Goal: Task Accomplishment & Management: Complete application form

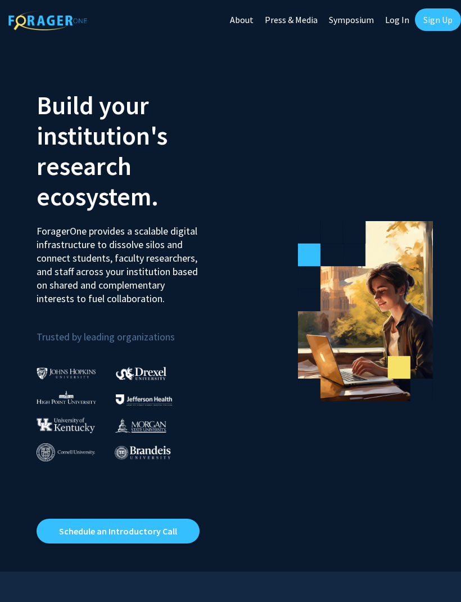
click at [446, 18] on link "Sign Up" at bounding box center [438, 19] width 46 height 23
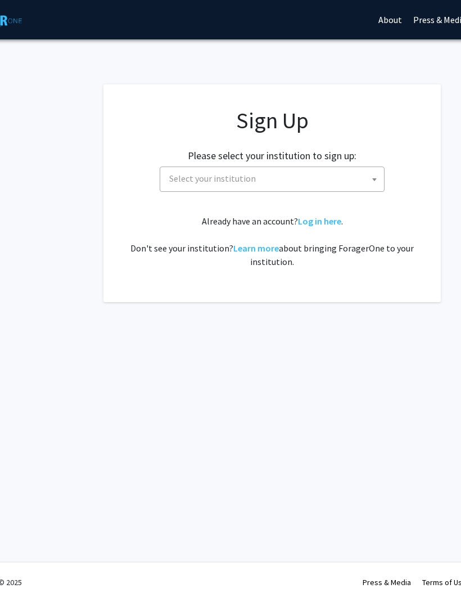
scroll to position [0, 67]
click at [351, 181] on span "Select your institution" at bounding box center [272, 178] width 219 height 23
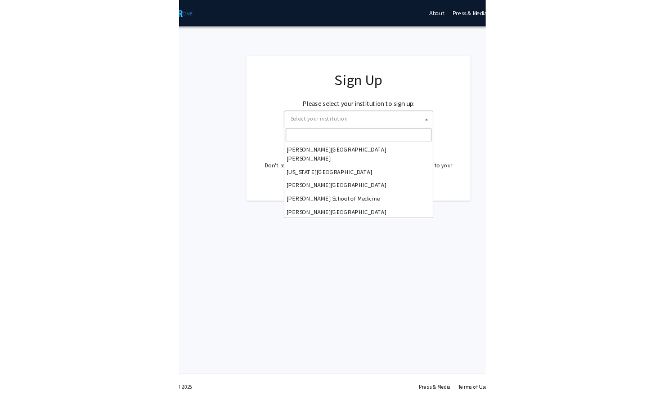
scroll to position [0, 0]
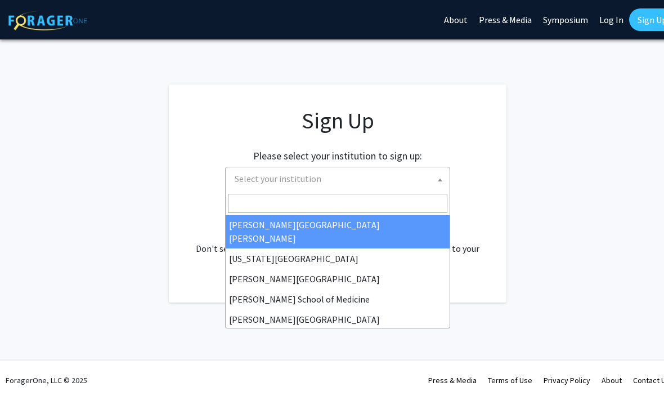
click at [267, 210] on input "Search" at bounding box center [337, 203] width 219 height 19
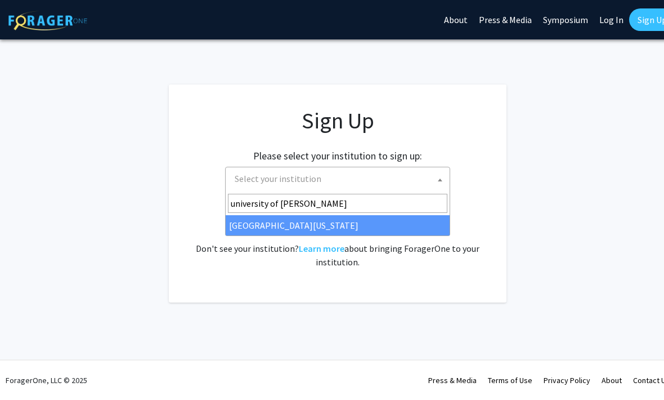
type input "university of ken"
select select "13"
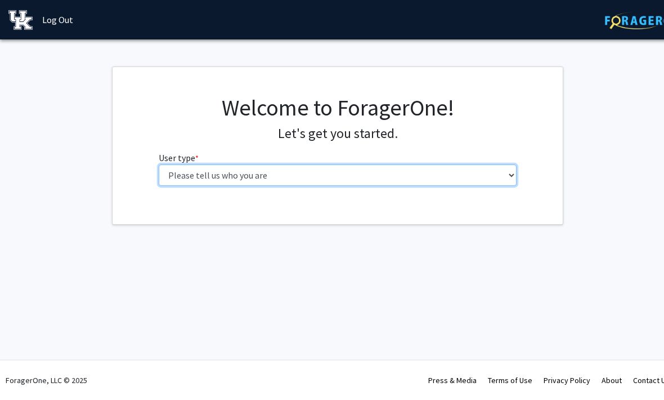
select select "1: undergrad"
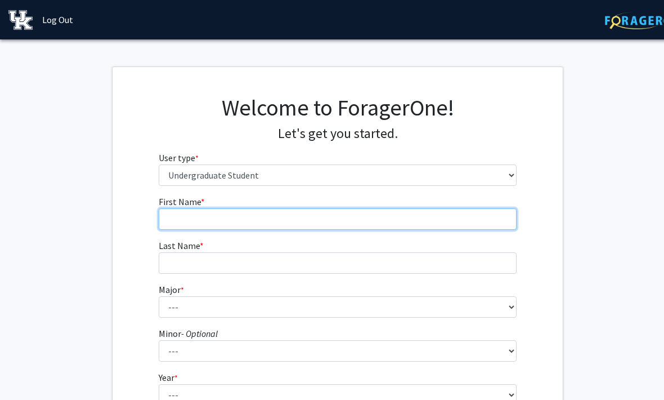
click at [299, 218] on input "First Name * required" at bounding box center [338, 218] width 358 height 21
type input "Aryanna"
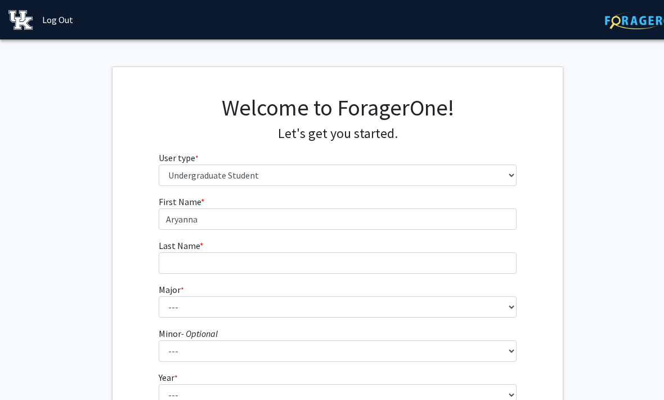
click at [259, 273] on form "First Name * required [PERSON_NAME] Last Name * required Major * required --- A…" at bounding box center [338, 330] width 358 height 271
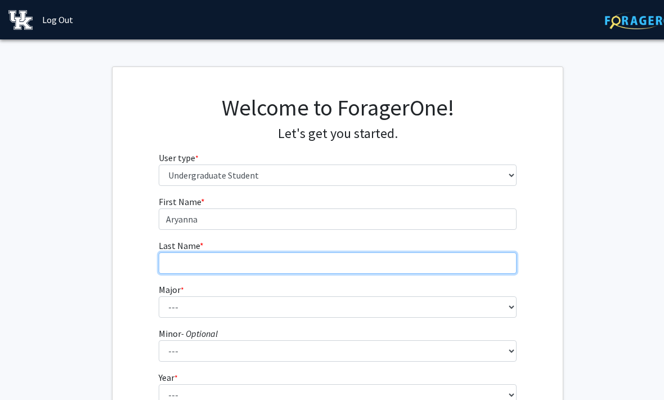
click at [253, 262] on input "Last Name * required" at bounding box center [338, 262] width 358 height 21
type input "[PERSON_NAME]"
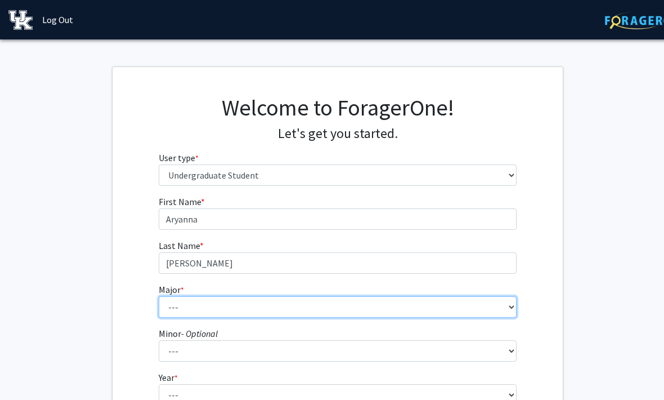
select select "102: 939"
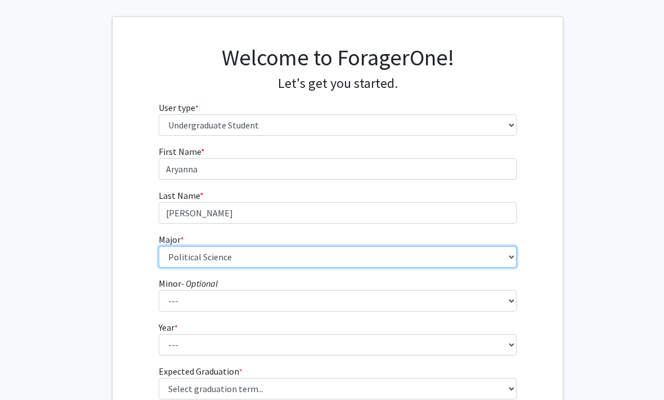
scroll to position [56, 0]
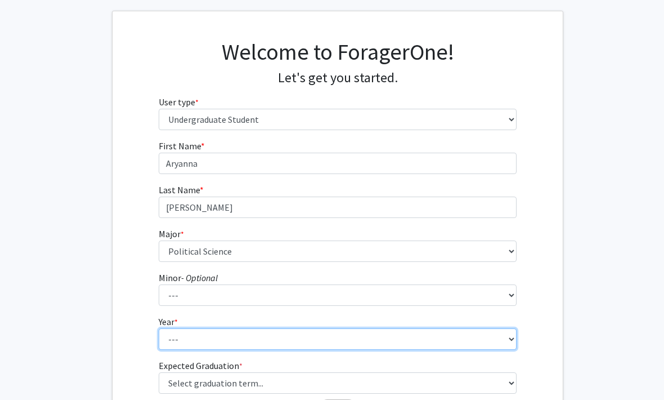
select select "2: sophomore"
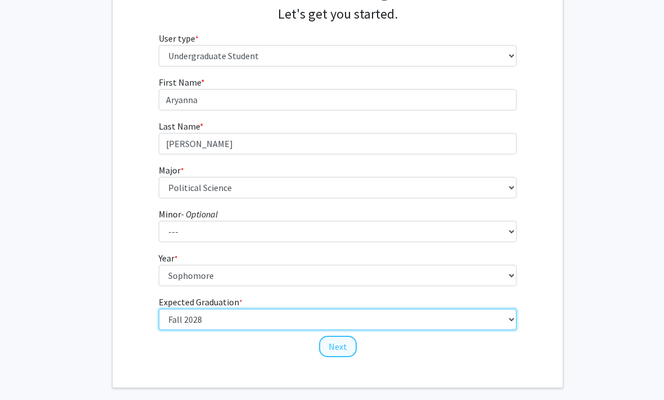
scroll to position [119, 0]
select select "13: spring_2028"
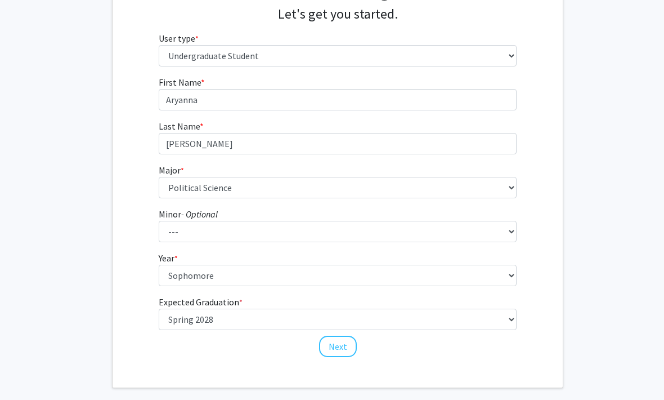
drag, startPoint x: 345, startPoint y: 345, endPoint x: 345, endPoint y: 308, distance: 36.6
click at [345, 345] on button "Next" at bounding box center [338, 345] width 38 height 21
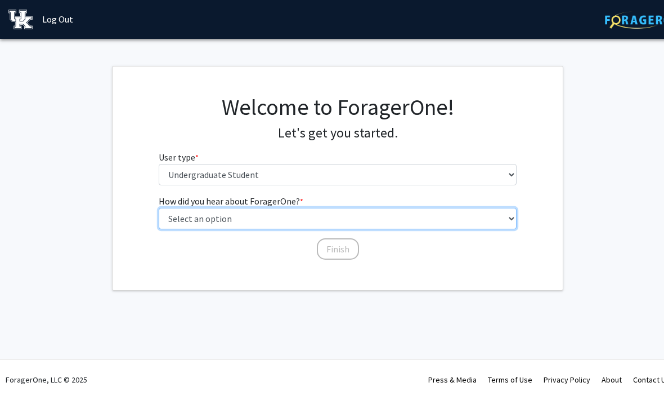
select select "1: peer_recommendation"
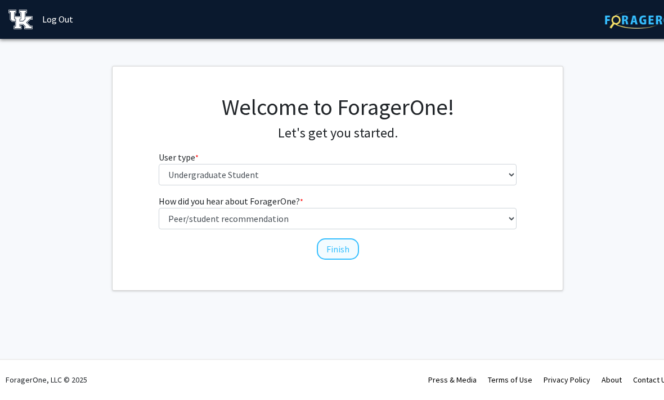
click at [330, 249] on button "Finish" at bounding box center [338, 249] width 42 height 21
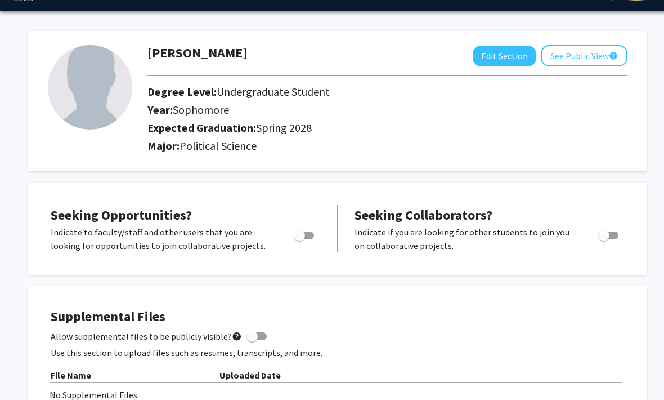
scroll to position [30, 0]
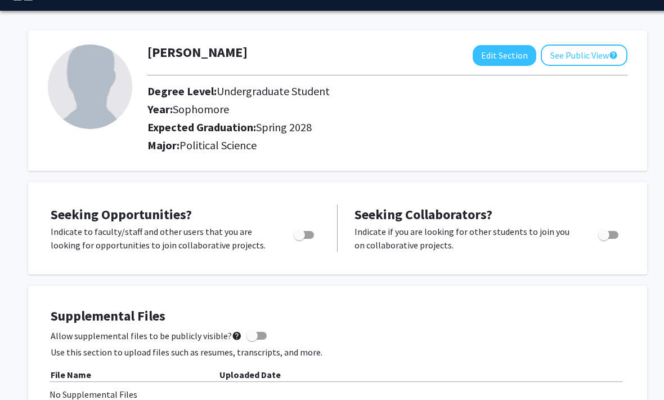
click at [112, 89] on img at bounding box center [90, 86] width 84 height 84
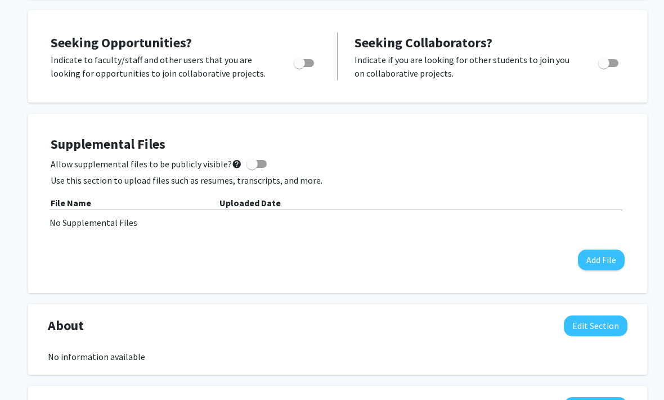
scroll to position [206, 0]
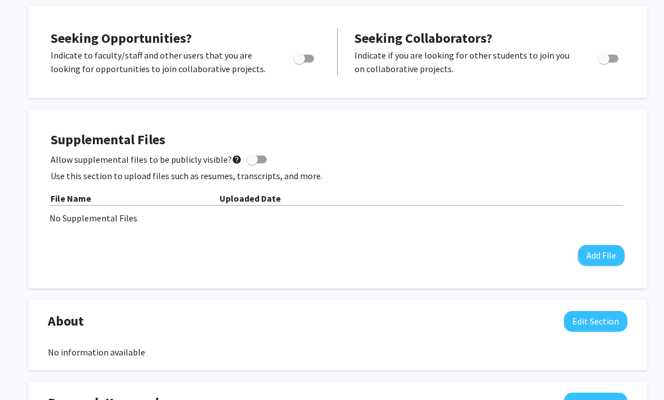
click at [295, 57] on span "Toggle" at bounding box center [299, 58] width 11 height 11
click at [299, 62] on input "Are you actively seeking opportunities?" at bounding box center [299, 62] width 1 height 1
checkbox input "true"
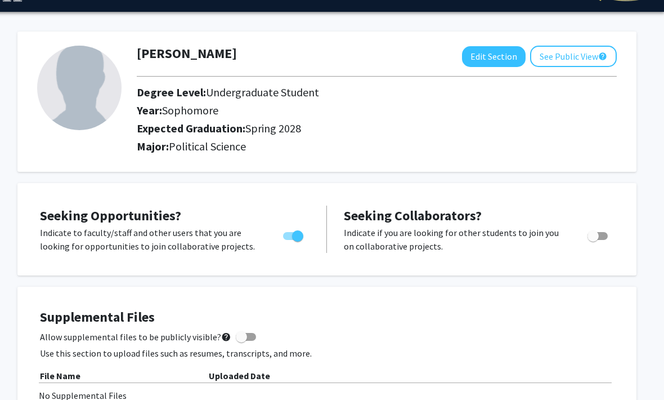
scroll to position [28, 11]
click at [510, 52] on button "Edit Section" at bounding box center [494, 57] width 64 height 21
select select "sophomore"
select select "41: spring_2028"
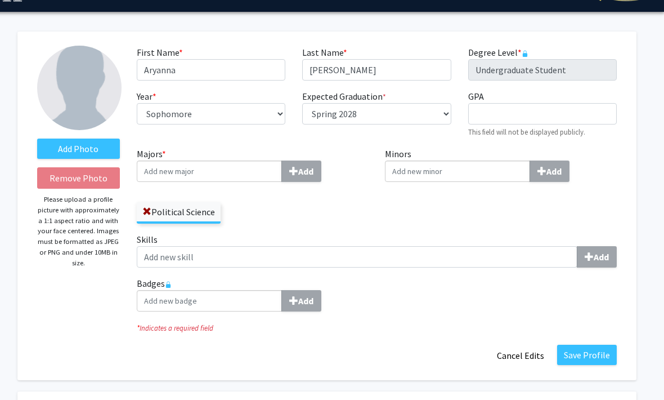
scroll to position [29, 11]
click at [107, 80] on img at bounding box center [79, 88] width 84 height 84
click at [82, 149] on label "Add Photo" at bounding box center [78, 148] width 83 height 20
click at [0, 0] on input "Add Photo" at bounding box center [0, 0] width 0 height 0
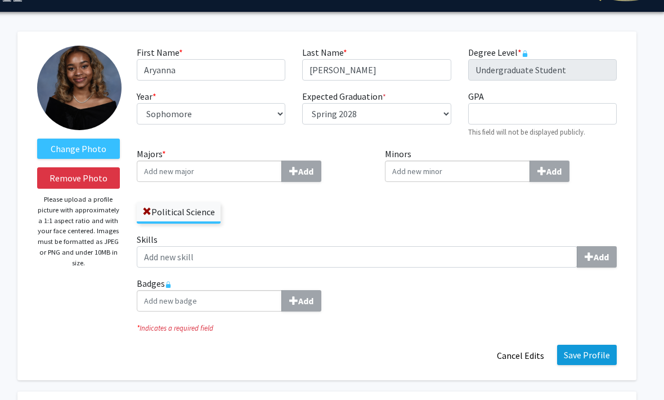
click at [602, 354] on button "Save Profile" at bounding box center [587, 354] width 60 height 20
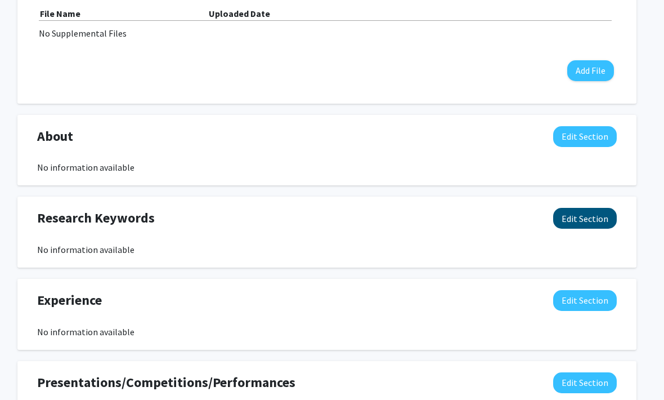
scroll to position [391, 11]
click at [585, 218] on button "Edit Section" at bounding box center [585, 218] width 64 height 21
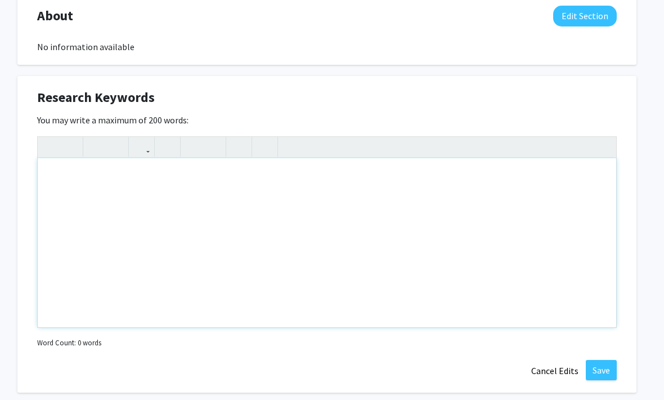
click at [303, 186] on div "Note to users with screen readers: Please deactivate our accessibility plugin f…" at bounding box center [327, 243] width 578 height 169
type textarea "Political analysis,&nbsp;"
click at [605, 370] on button "Save" at bounding box center [601, 370] width 31 height 20
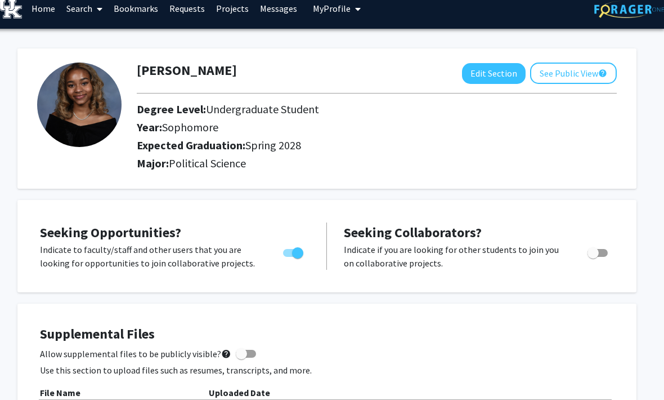
scroll to position [0, 11]
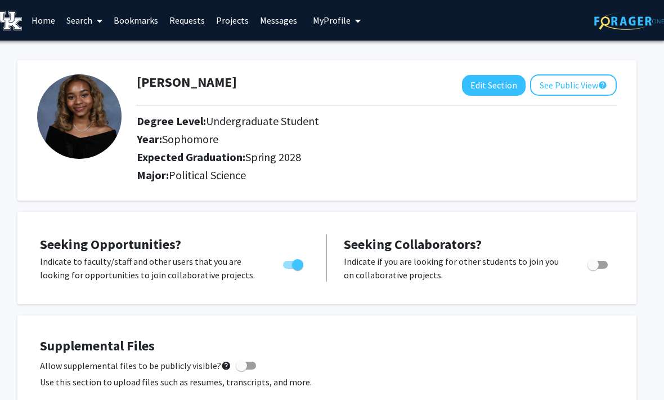
click at [79, 23] on link "Search" at bounding box center [84, 20] width 47 height 39
click at [98, 53] on span "Faculty/Staff" at bounding box center [102, 52] width 83 height 23
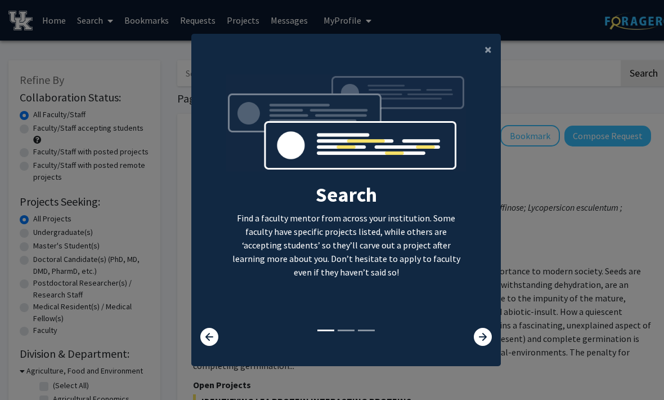
scroll to position [21, 0]
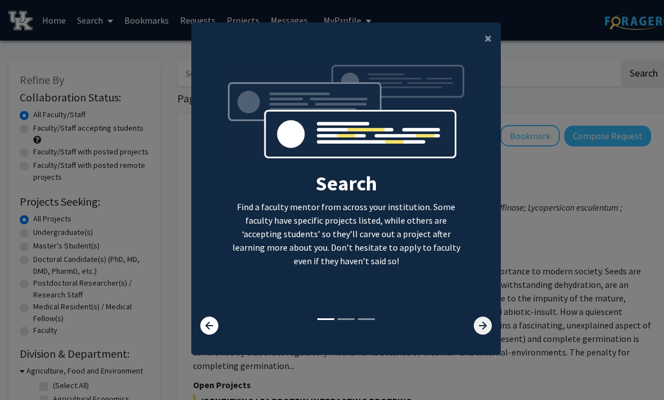
click at [478, 332] on icon at bounding box center [483, 325] width 18 height 18
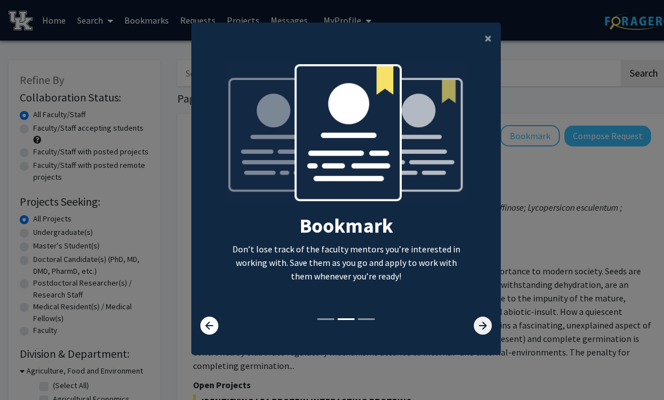
click at [481, 334] on icon at bounding box center [483, 325] width 18 height 18
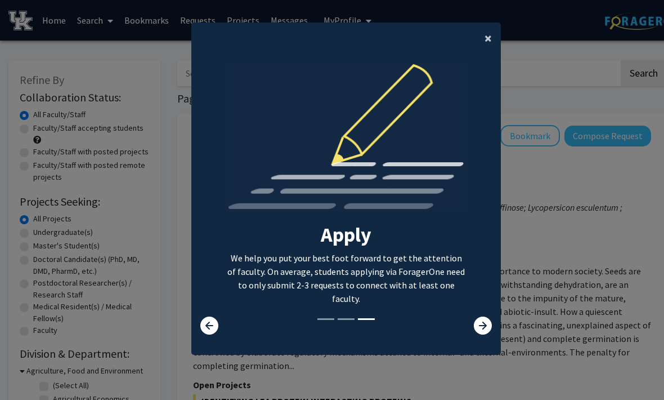
click at [485, 46] on span "×" at bounding box center [488, 37] width 7 height 17
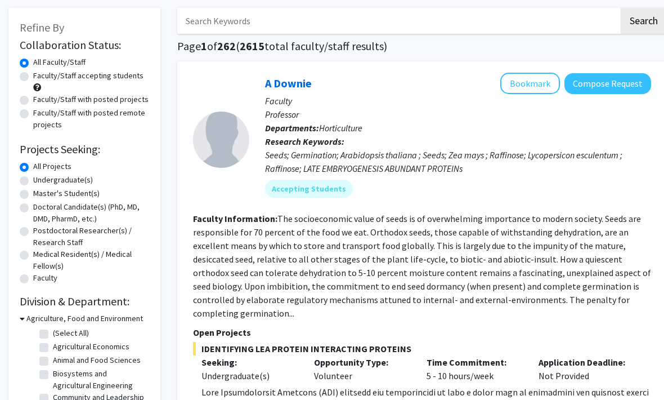
scroll to position [0, 0]
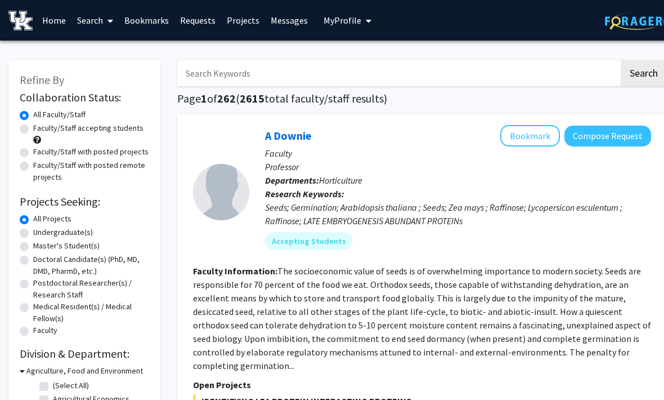
click at [309, 64] on input "Search Keywords" at bounding box center [398, 73] width 442 height 26
type input "Political analysis"
click at [643, 72] on button "Search" at bounding box center [644, 73] width 46 height 26
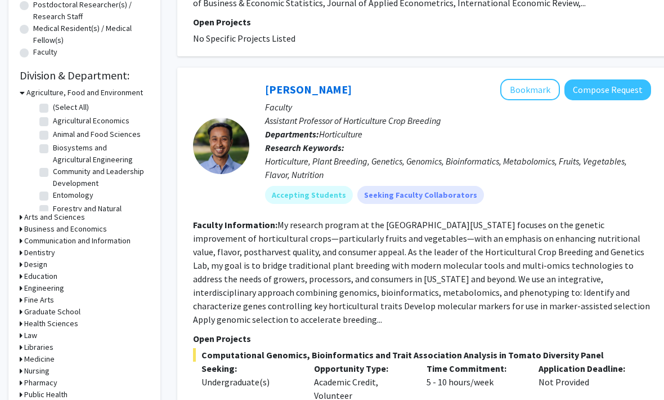
scroll to position [279, 0]
click at [20, 217] on icon at bounding box center [21, 216] width 3 height 12
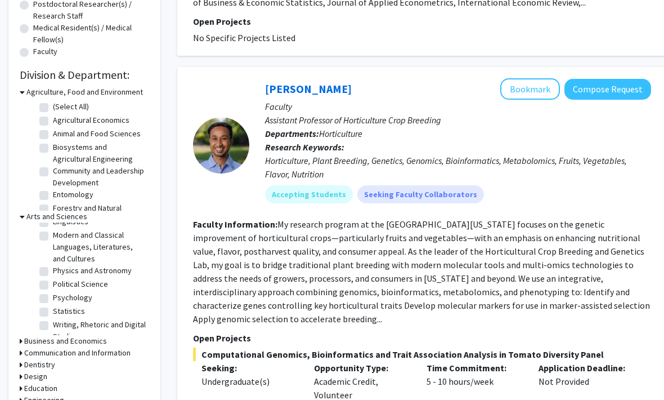
scroll to position [116, 0]
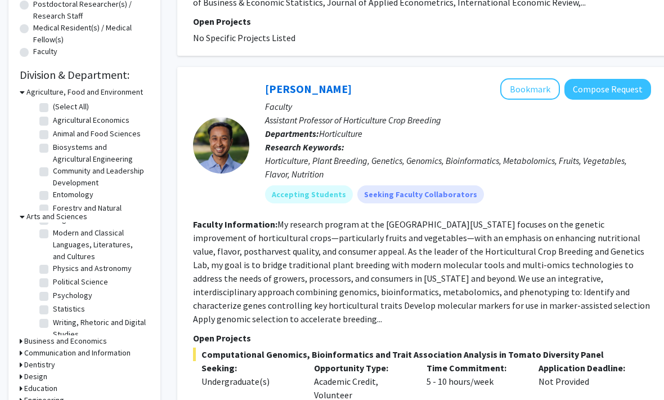
click at [53, 278] on label "Political Science" at bounding box center [80, 282] width 55 height 12
click at [53, 278] on input "Political Science" at bounding box center [56, 279] width 7 height 7
checkbox input "true"
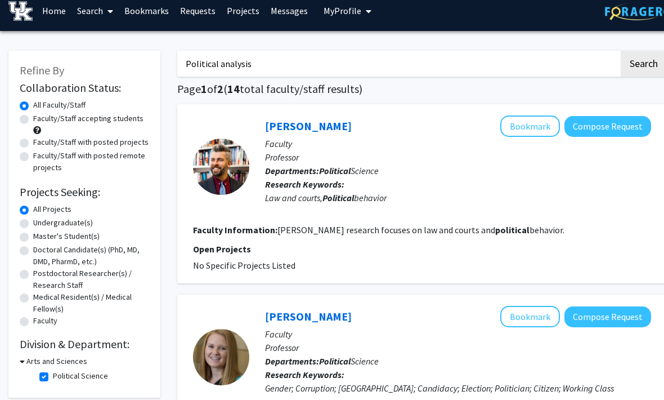
scroll to position [10, 0]
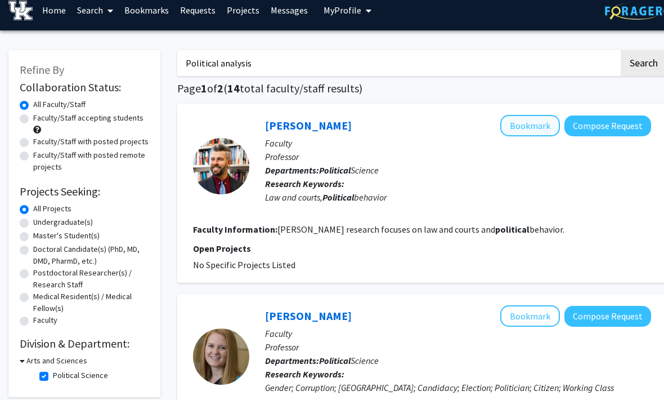
click at [547, 129] on button "Bookmark" at bounding box center [530, 125] width 60 height 21
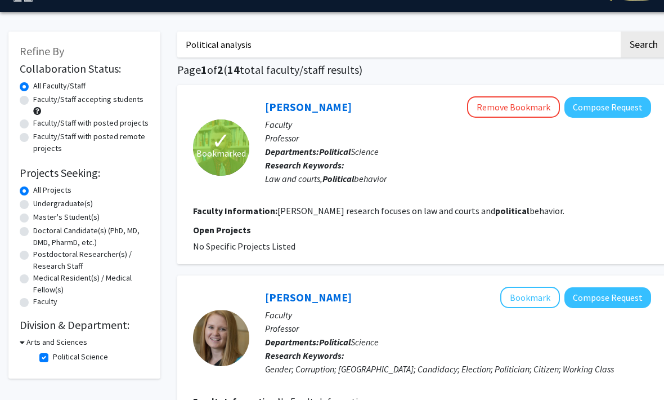
scroll to position [50, 0]
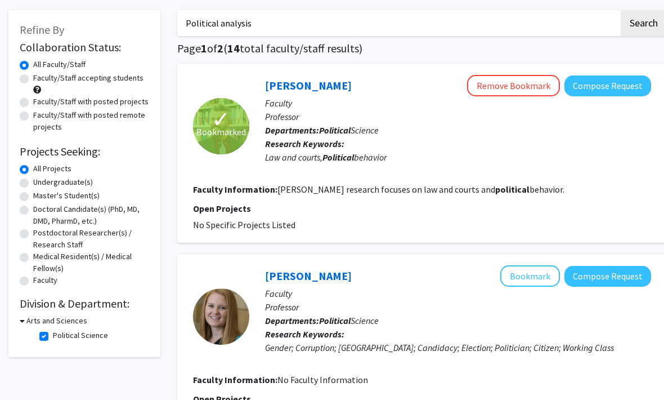
click at [25, 319] on div "Arts and Sciences" at bounding box center [84, 321] width 129 height 12
click at [21, 319] on icon at bounding box center [22, 321] width 5 height 12
click at [30, 322] on h3 "Arts and Sciences" at bounding box center [54, 321] width 61 height 12
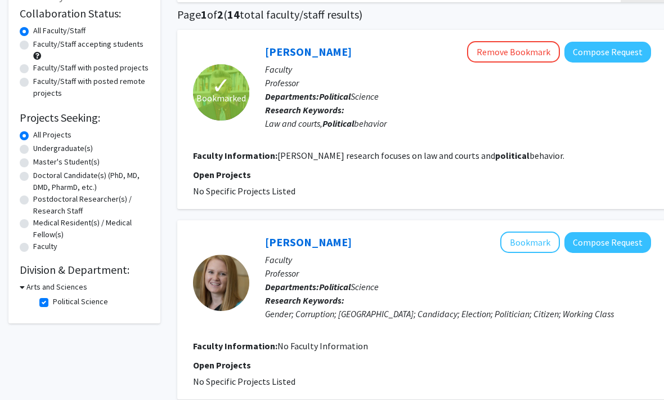
scroll to position [84, 0]
click at [53, 298] on label "Political Science" at bounding box center [80, 301] width 55 height 12
click at [53, 298] on input "Political Science" at bounding box center [56, 298] width 7 height 7
checkbox input "false"
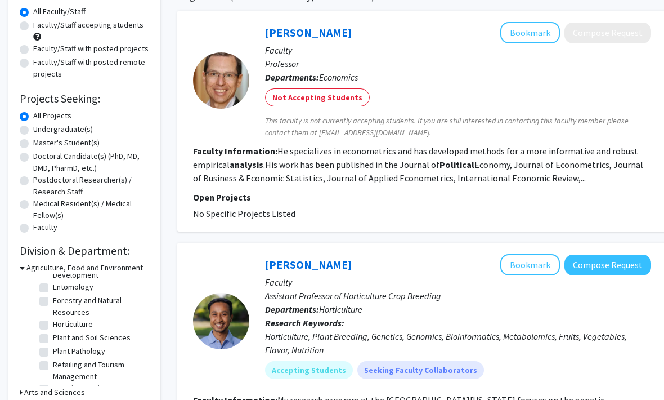
scroll to position [83, 0]
click at [25, 267] on div "Agriculture, Food and Environment" at bounding box center [84, 268] width 129 height 12
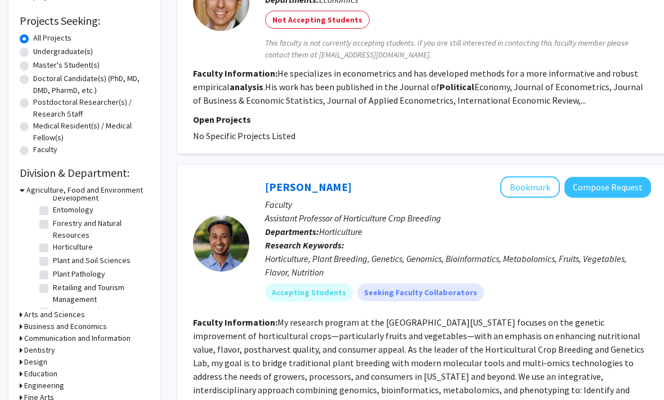
click at [21, 315] on icon at bounding box center [21, 315] width 3 height 12
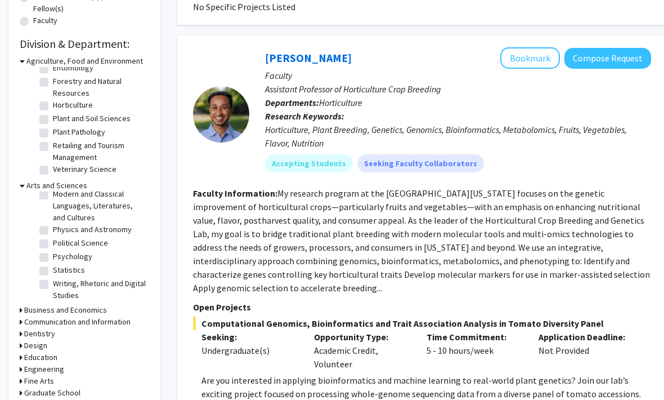
scroll to position [124, 0]
click at [53, 255] on label "Psychology" at bounding box center [72, 256] width 39 height 12
click at [53, 255] on input "Psychology" at bounding box center [56, 253] width 7 height 7
checkbox input "true"
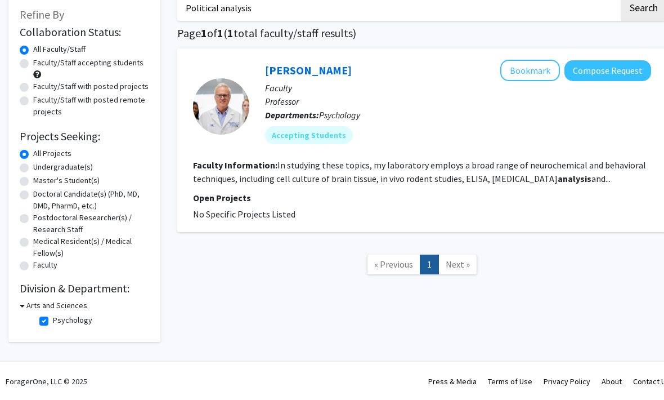
scroll to position [65, 0]
